Goal: Find specific page/section: Find specific page/section

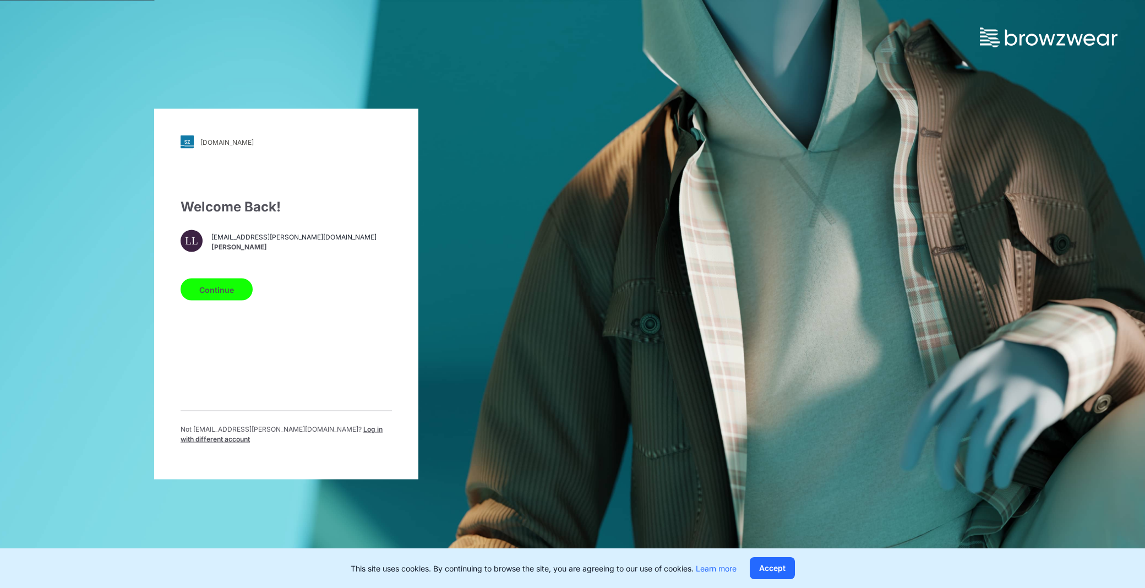
click at [217, 296] on button "Continue" at bounding box center [217, 289] width 72 height 22
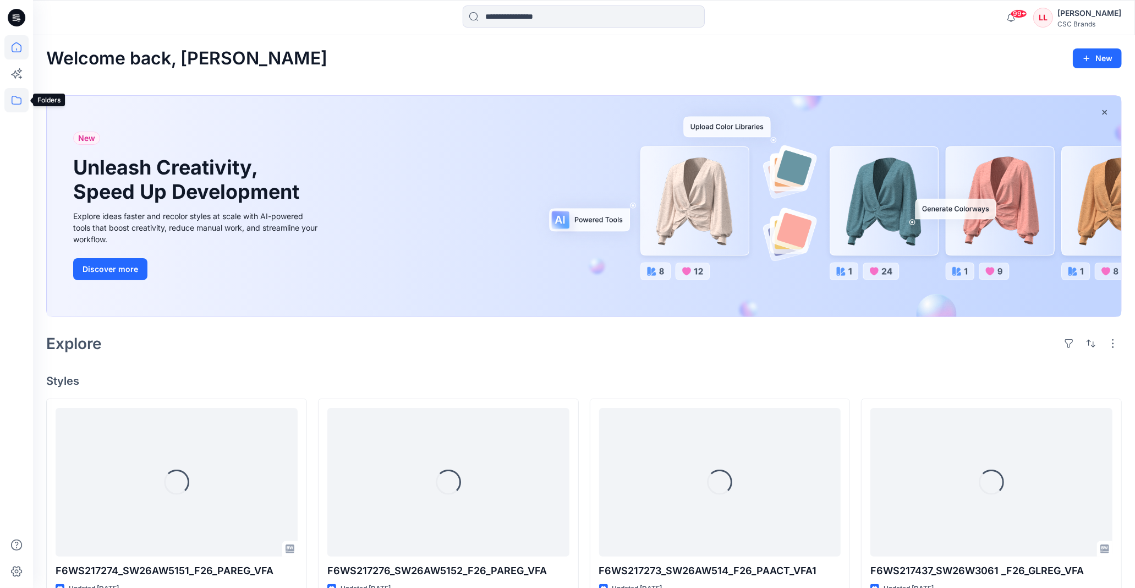
click at [25, 101] on icon at bounding box center [16, 100] width 24 height 24
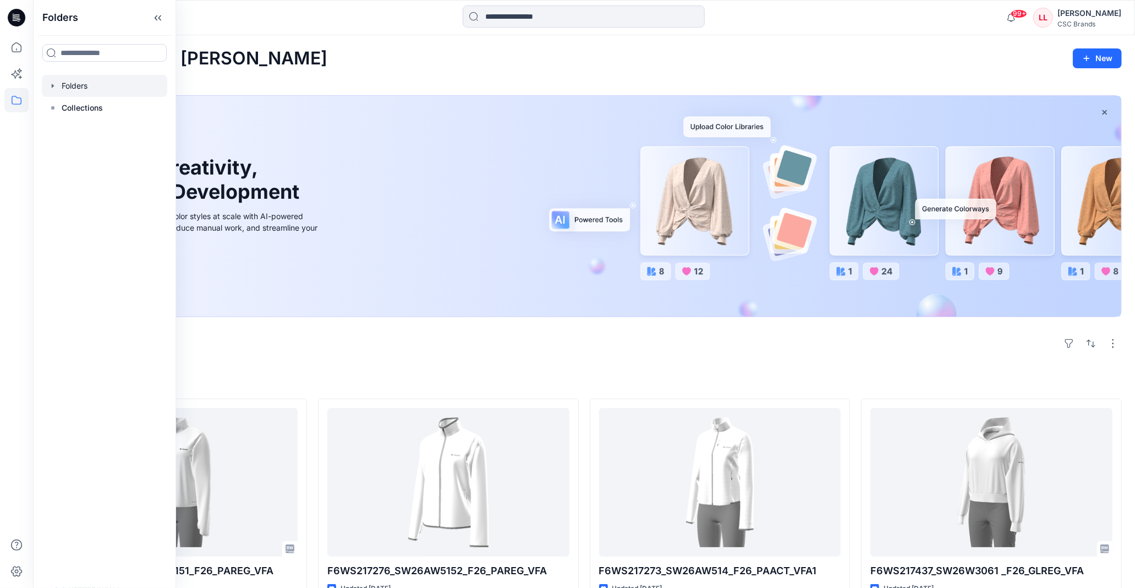
click at [48, 89] on icon "button" at bounding box center [52, 85] width 9 height 9
click at [61, 103] on icon "button" at bounding box center [63, 107] width 9 height 9
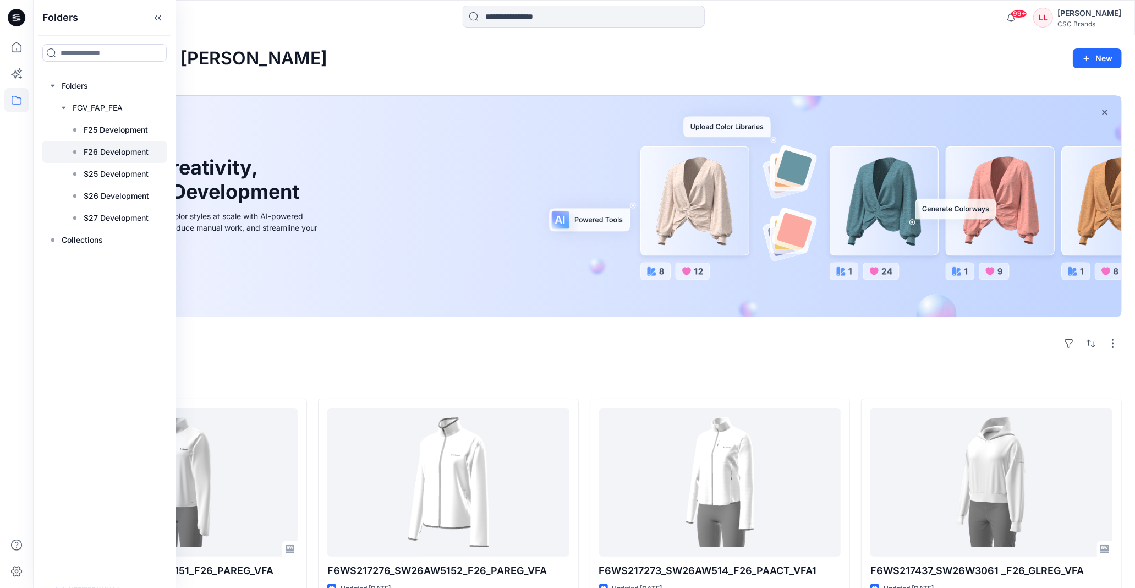
click at [123, 149] on p "F26 Development" at bounding box center [116, 151] width 65 height 13
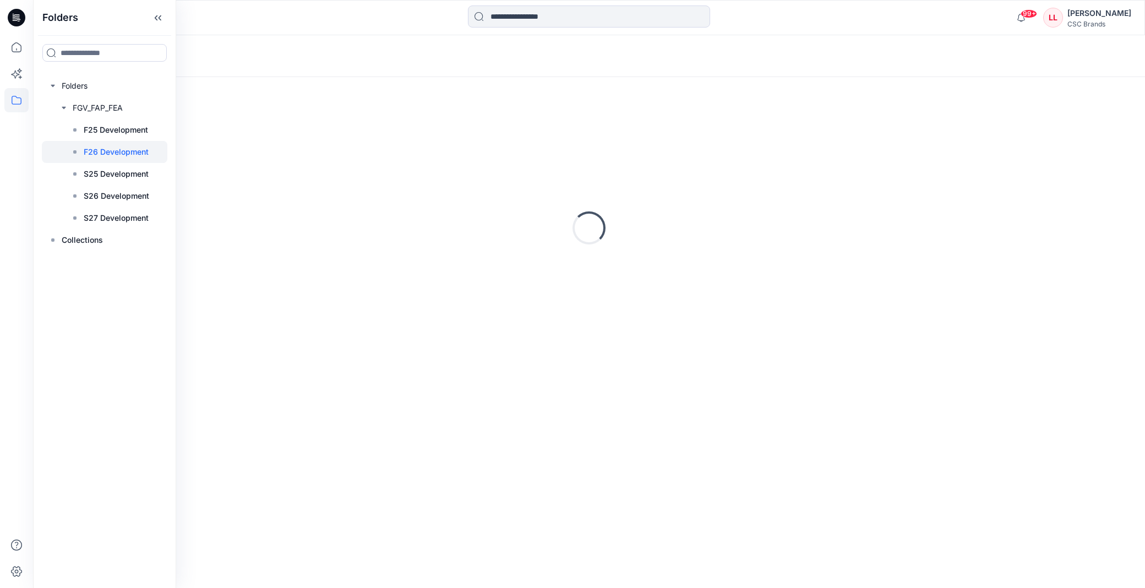
click at [295, 28] on div at bounding box center [172, 18] width 278 height 24
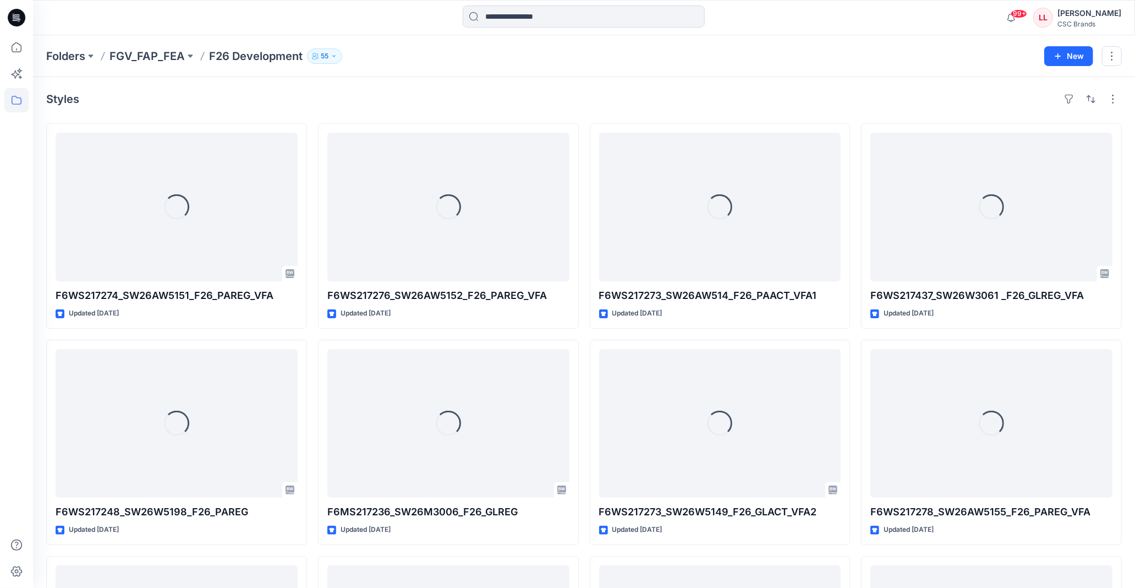
click at [457, 76] on div "Folders FGV_FAP_FEA F26 Development 55 New" at bounding box center [584, 56] width 1102 height 42
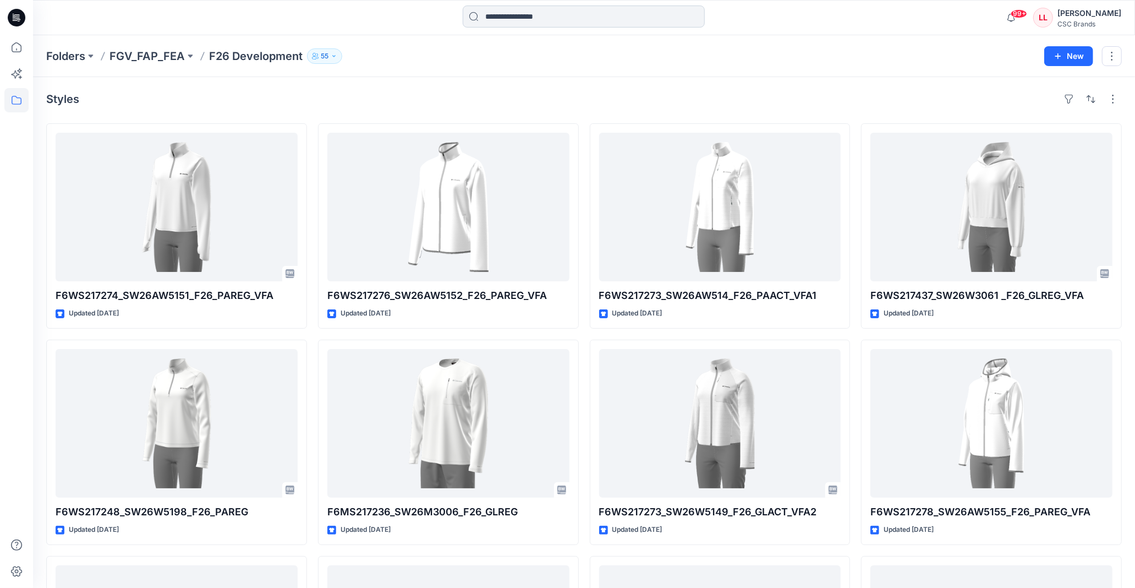
click at [561, 14] on input at bounding box center [584, 17] width 242 height 22
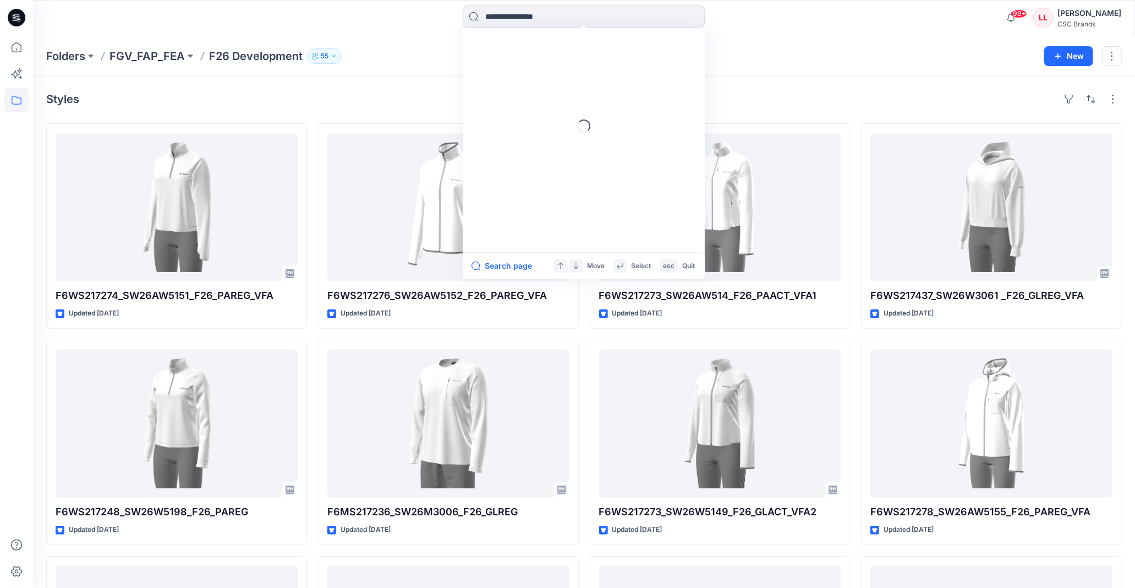
paste input "**********"
type input "**********"
click at [508, 53] on link "F6WS217275_F26_PAREG_VP1" at bounding box center [584, 60] width 238 height 20
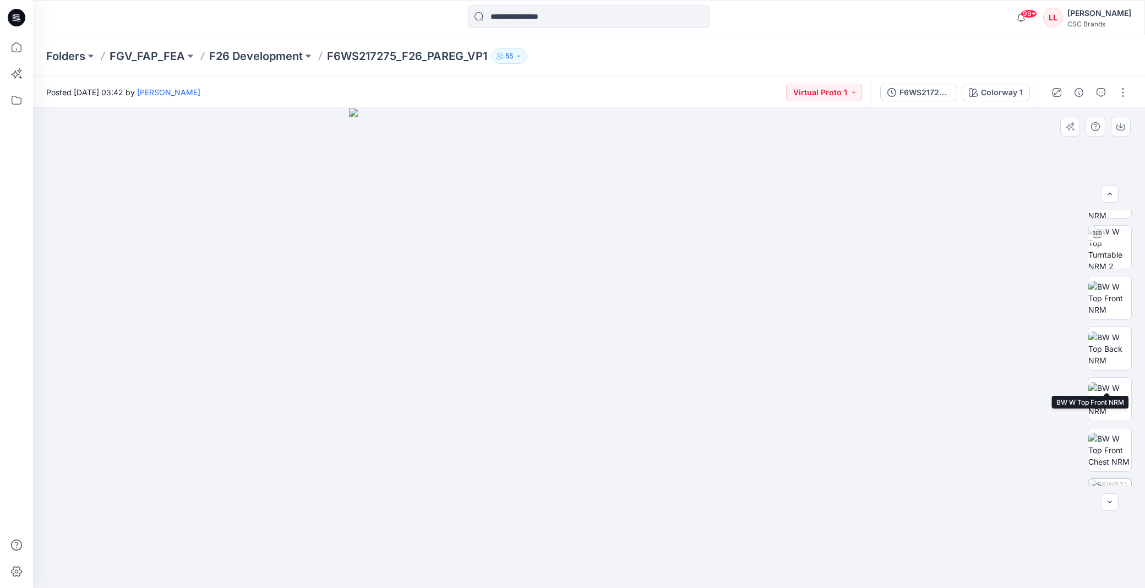
scroll to position [173, 0]
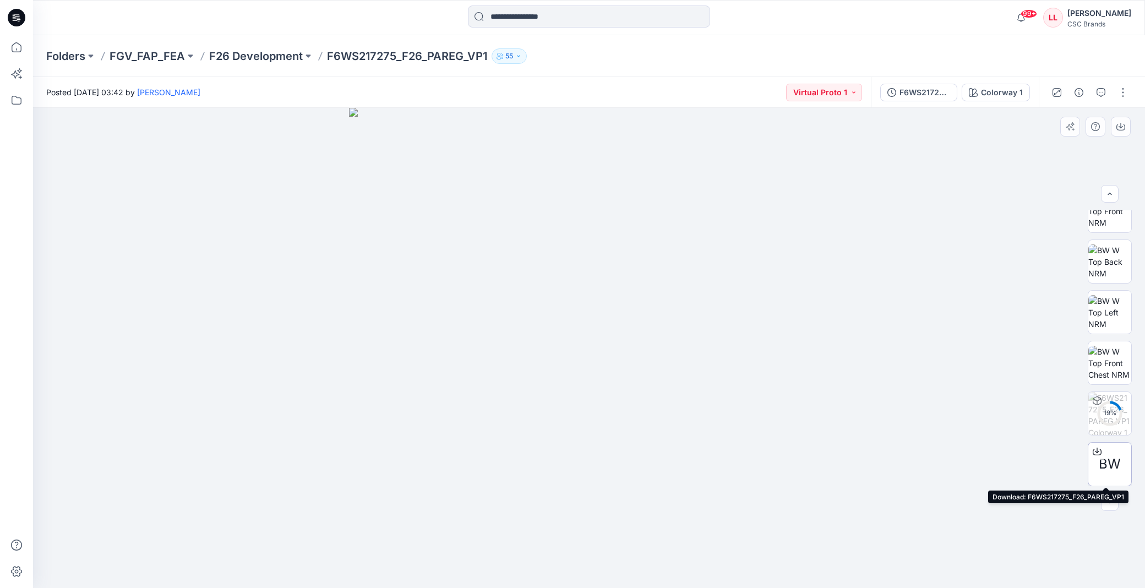
click at [1109, 466] on span "BW" at bounding box center [1109, 464] width 22 height 20
click at [659, 101] on div "Posted [DATE] 03:42 by [PERSON_NAME] Virtual Proto 1" at bounding box center [452, 92] width 838 height 30
